Goal: Information Seeking & Learning: Find specific fact

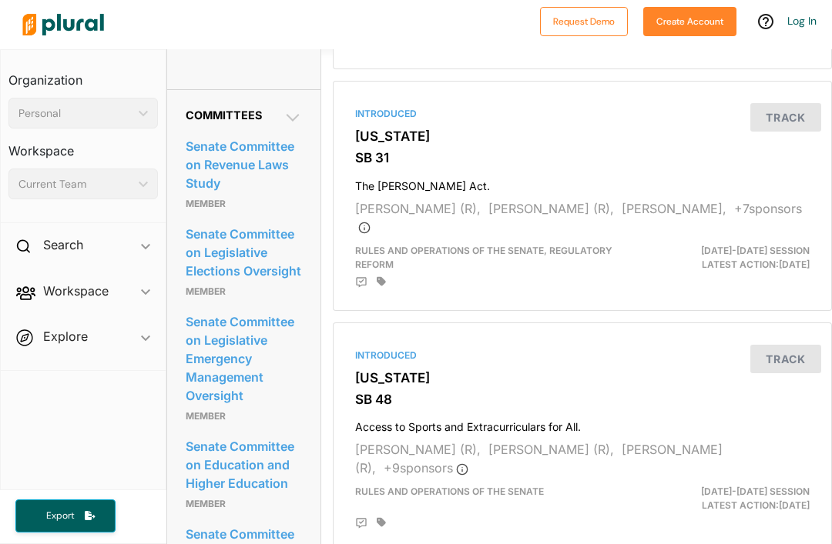
scroll to position [818, 0]
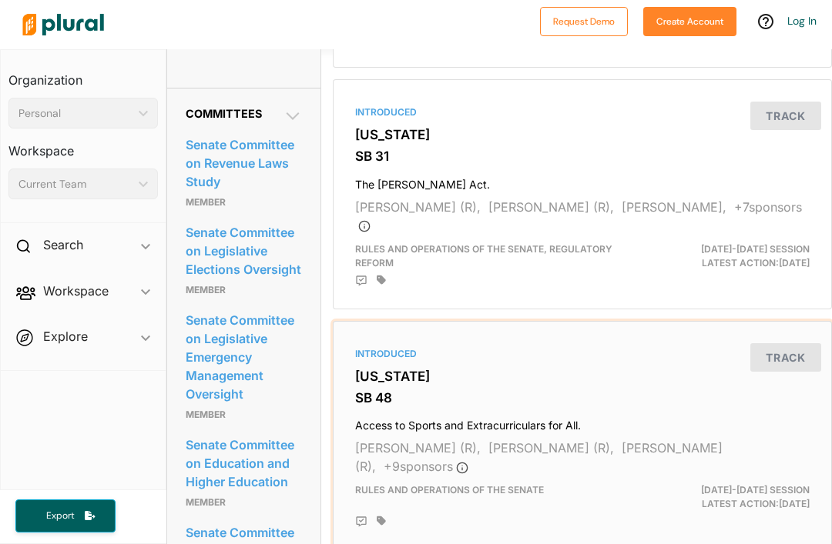
click at [795, 516] on div at bounding box center [593, 522] width 433 height 12
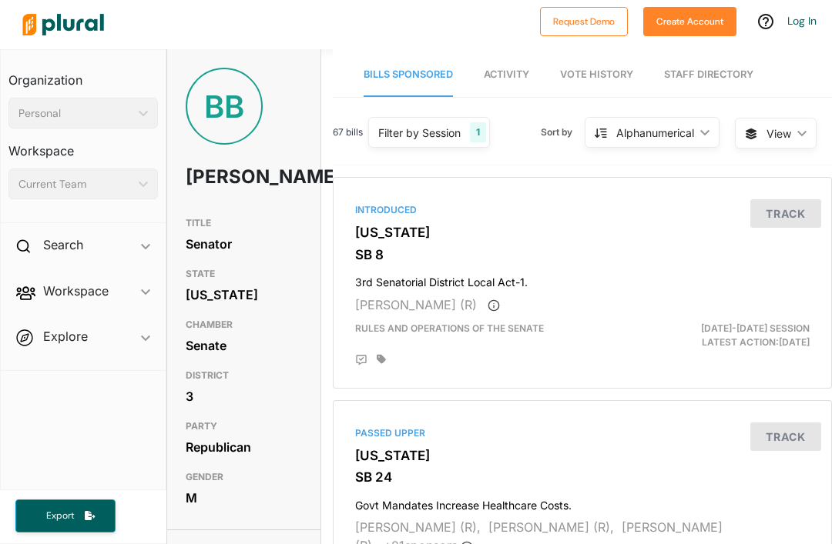
scroll to position [0, 0]
click at [68, 236] on h2 "Search" at bounding box center [63, 244] width 40 height 17
click at [92, 227] on div "Search ic_keyboard_arrow_down" at bounding box center [83, 248] width 165 height 42
click at [85, 227] on div "Search ic_keyboard_arrow_down" at bounding box center [83, 248] width 165 height 42
click at [18, 236] on span at bounding box center [25, 247] width 19 height 23
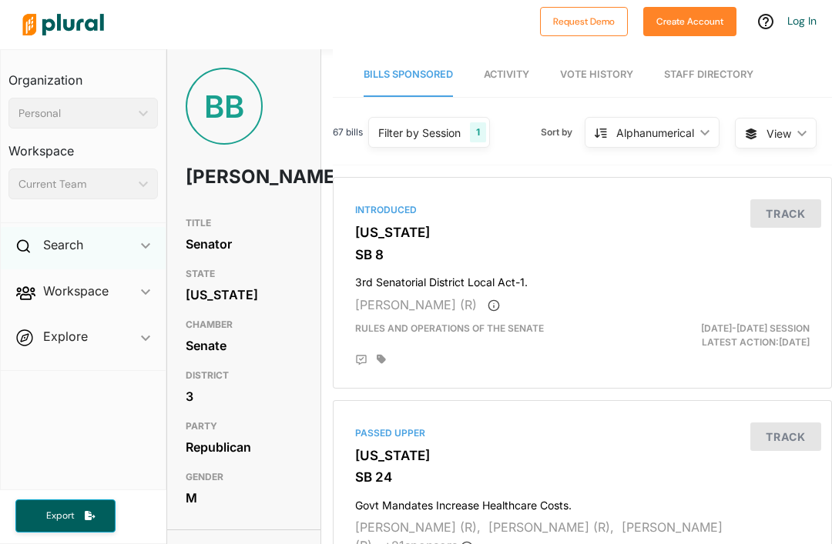
click at [25, 239] on icon at bounding box center [23, 246] width 14 height 14
click at [226, 154] on h1 "[PERSON_NAME]" at bounding box center [221, 177] width 70 height 46
click at [86, 98] on div "Personal ic_keyboard_arrow_down" at bounding box center [82, 113] width 149 height 31
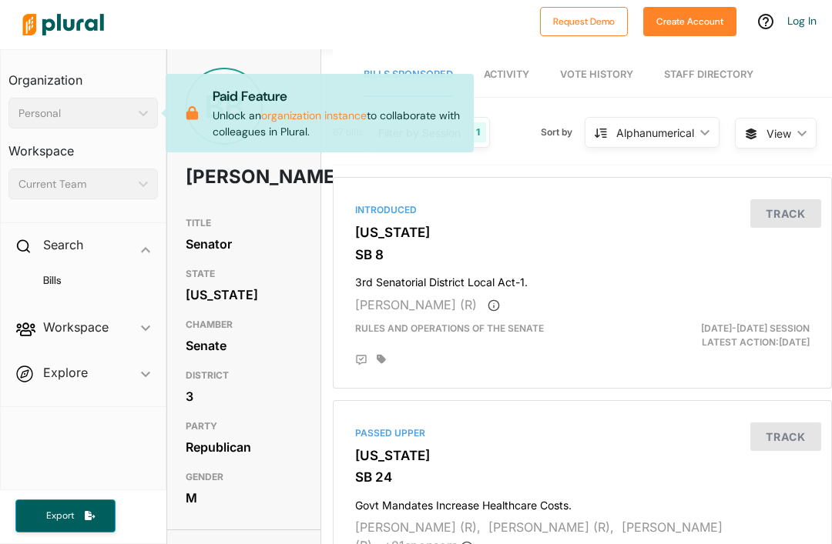
click at [114, 176] on div "Current Team" at bounding box center [75, 184] width 114 height 16
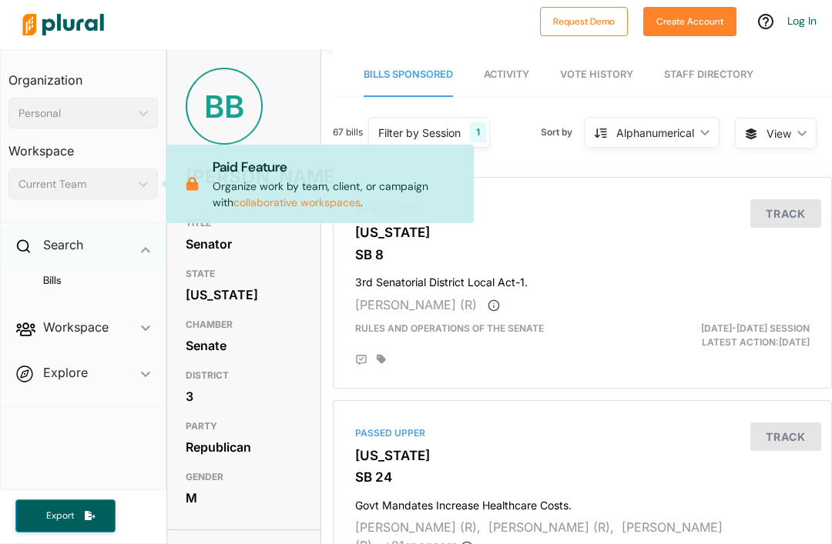
click at [99, 227] on div "Search ic_keyboard_arrow_down" at bounding box center [83, 248] width 165 height 42
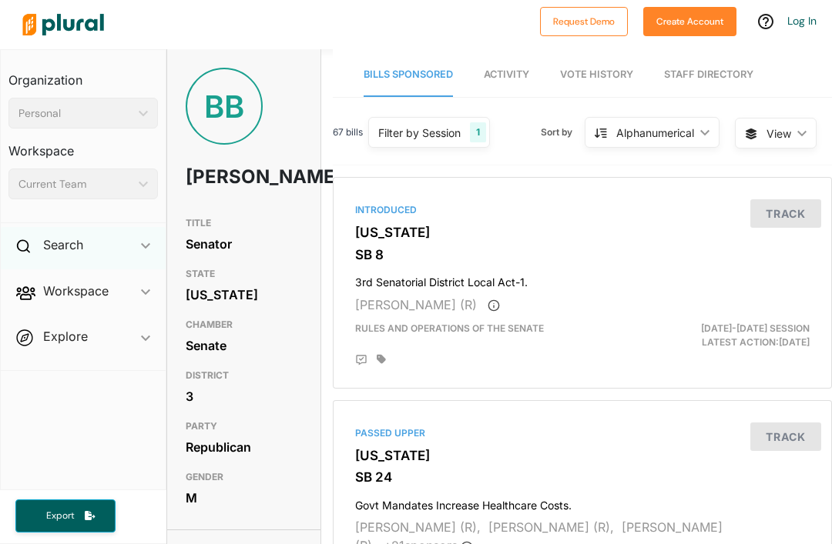
click at [75, 227] on div "Search ic_keyboard_arrow_down" at bounding box center [83, 248] width 165 height 42
click at [65, 273] on h4 "Bills" at bounding box center [87, 280] width 126 height 15
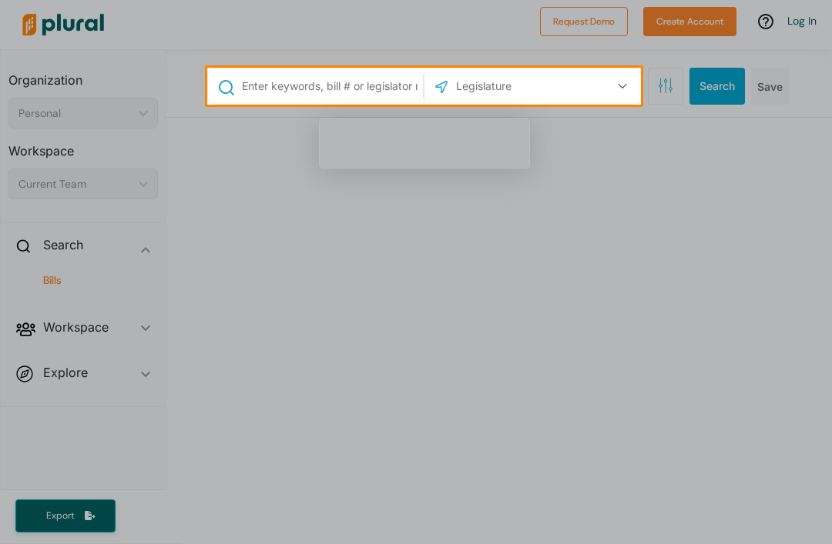
click at [330, 95] on input "text" at bounding box center [329, 86] width 179 height 29
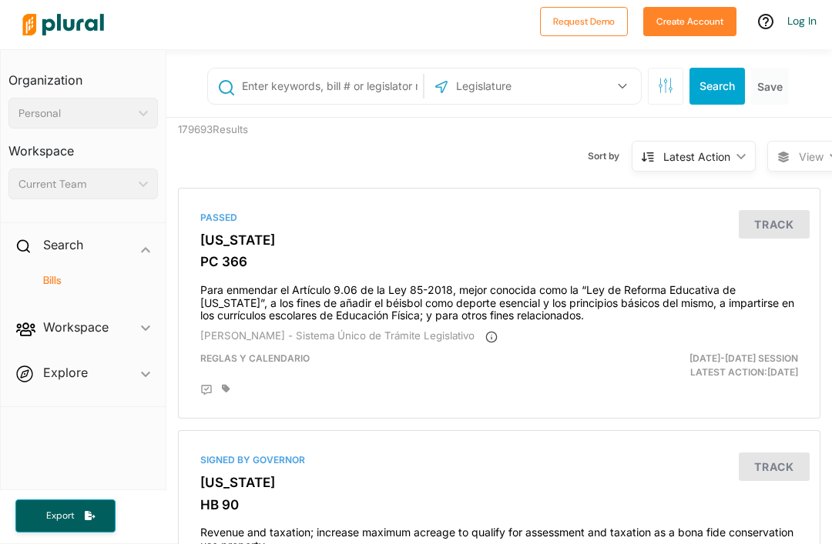
click at [495, 93] on input "text" at bounding box center [530, 86] width 153 height 29
type input "T"
type input "[PERSON_NAME]"
click at [339, 82] on input "text" at bounding box center [329, 86] width 179 height 29
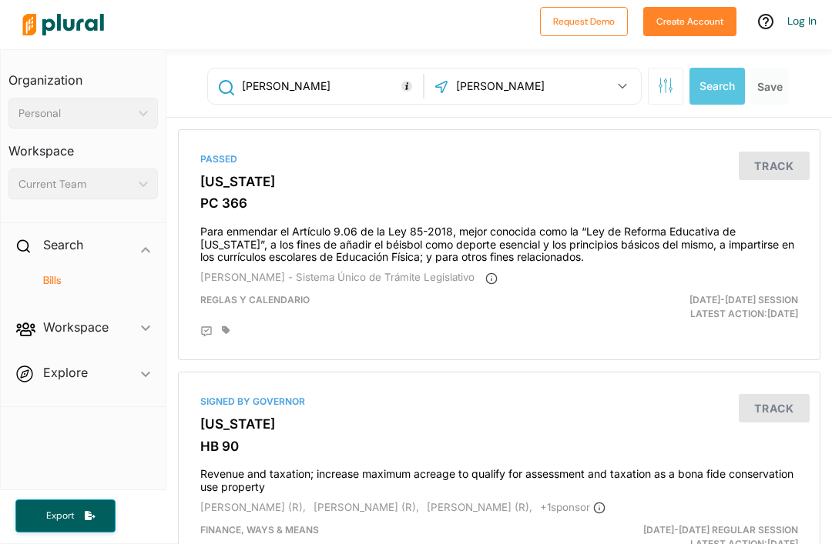
type input "[PERSON_NAME]"
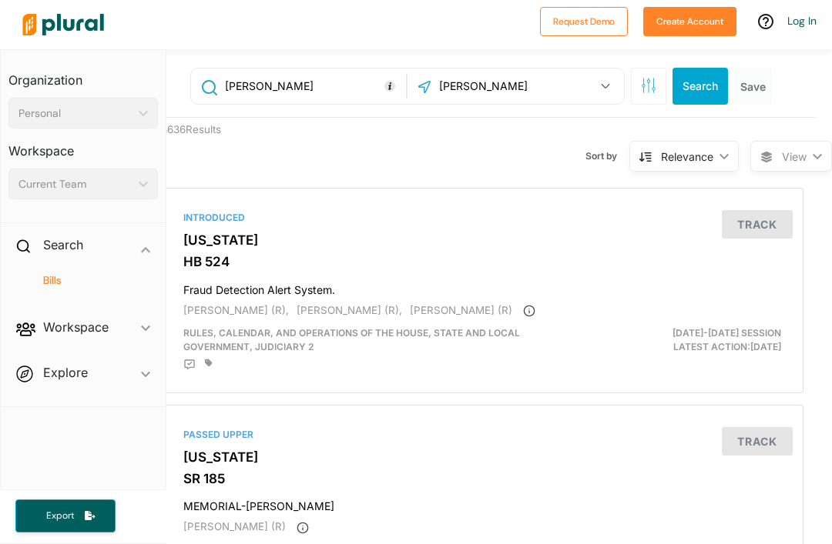
scroll to position [0, 17]
